Goal: Check status: Check status

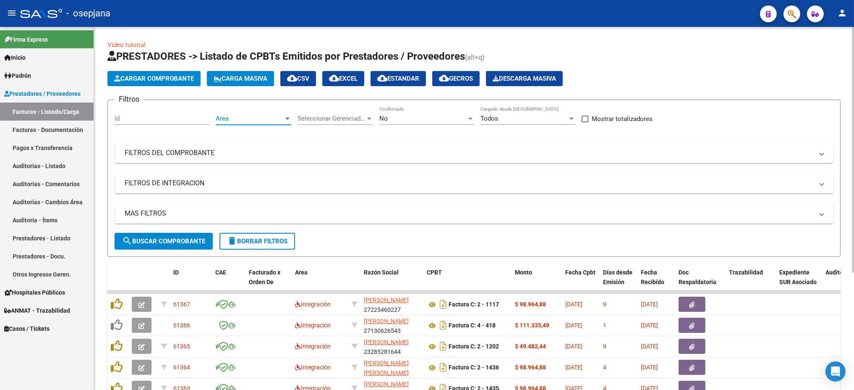
click at [265, 117] on span "Area" at bounding box center [250, 119] width 68 height 8
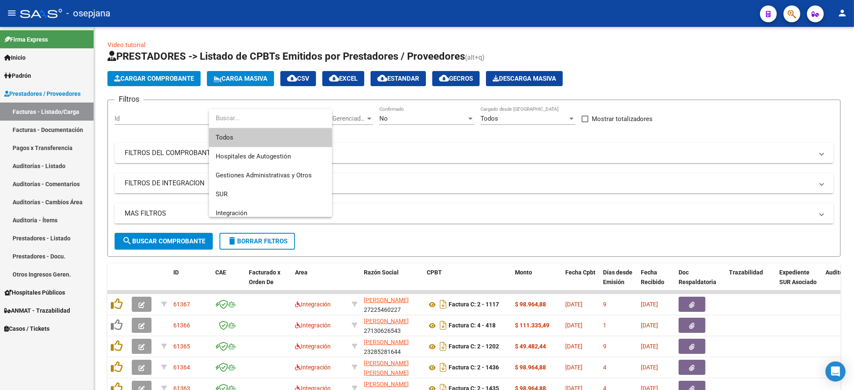
click at [258, 136] on span "Todos" at bounding box center [271, 137] width 110 height 19
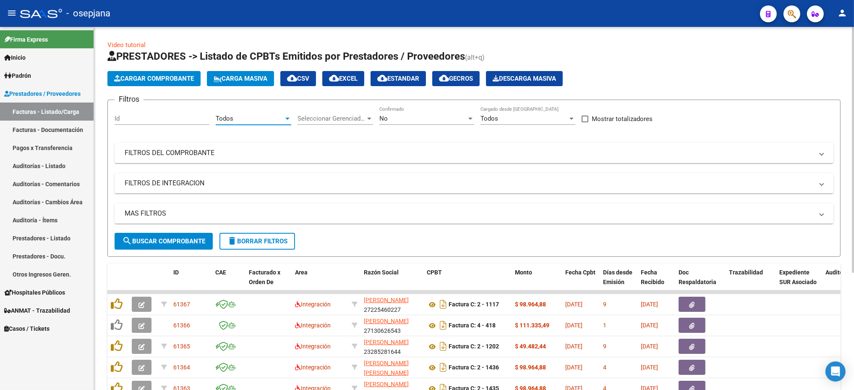
click at [327, 118] on span "Seleccionar Gerenciador" at bounding box center [332, 119] width 68 height 8
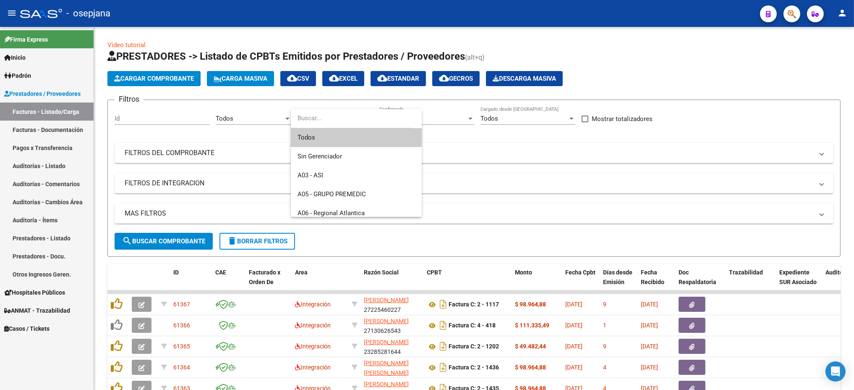
click at [340, 134] on span "Todos" at bounding box center [357, 137] width 118 height 19
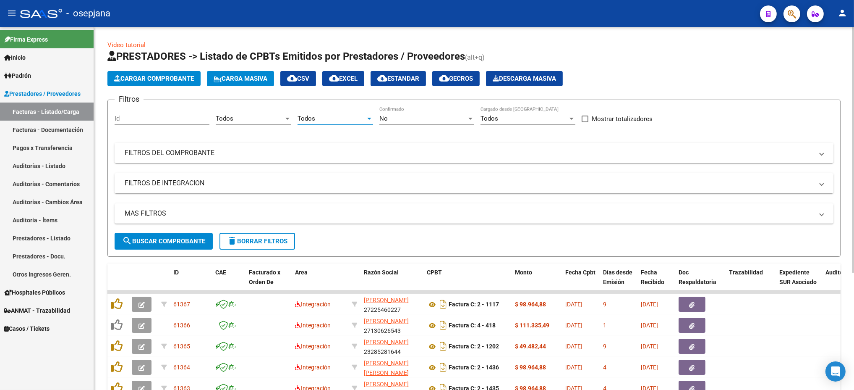
click at [409, 113] on div "No Confirmado" at bounding box center [426, 116] width 95 height 18
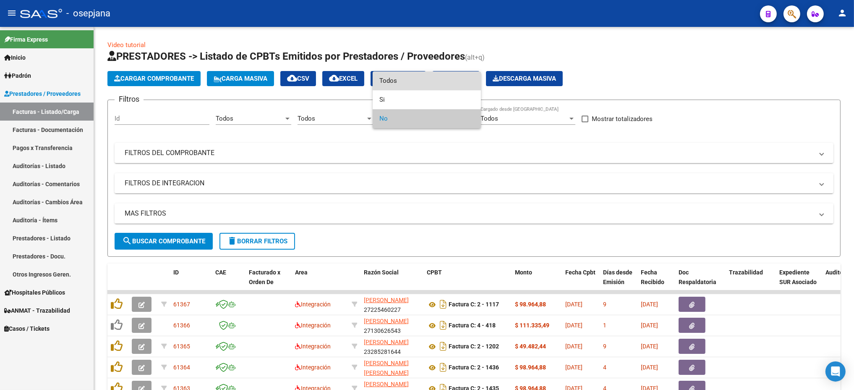
click at [404, 80] on span "Todos" at bounding box center [426, 80] width 95 height 19
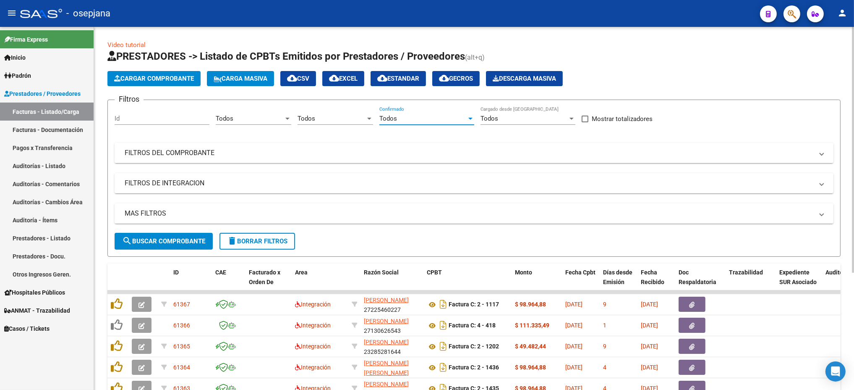
click at [353, 149] on mat-panel-title "FILTROS DEL COMPROBANTE" at bounding box center [469, 152] width 689 height 9
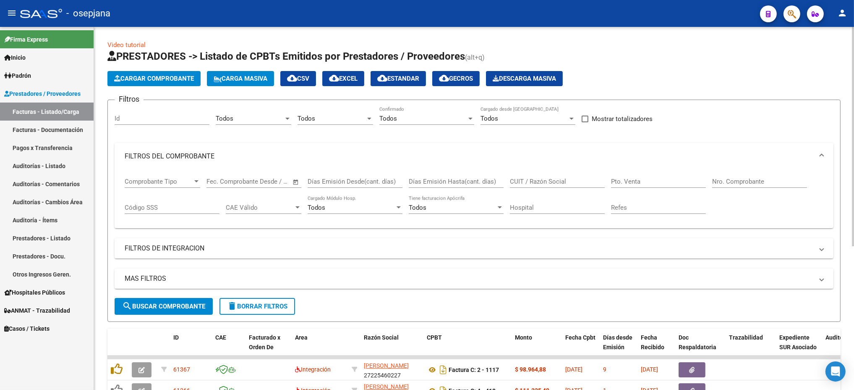
click at [636, 180] on input "Pto. Venta" at bounding box center [658, 182] width 95 height 8
type input "3"
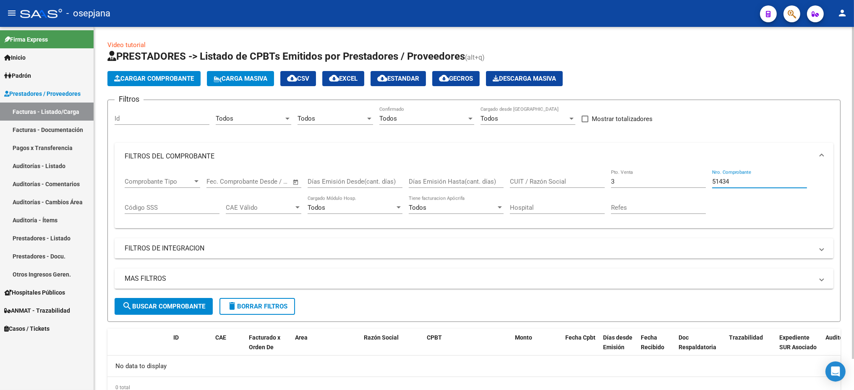
type input "51434"
